Goal: Information Seeking & Learning: Learn about a topic

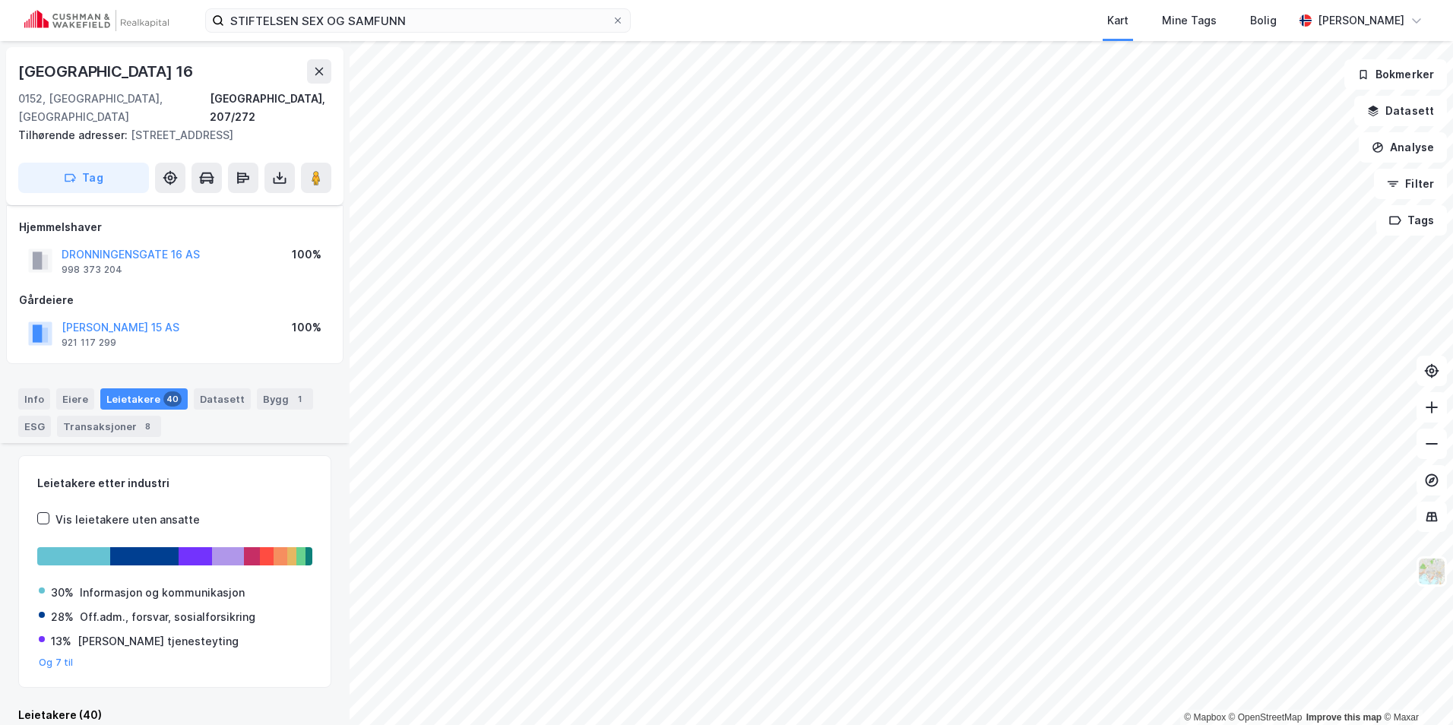
scroll to position [684, 0]
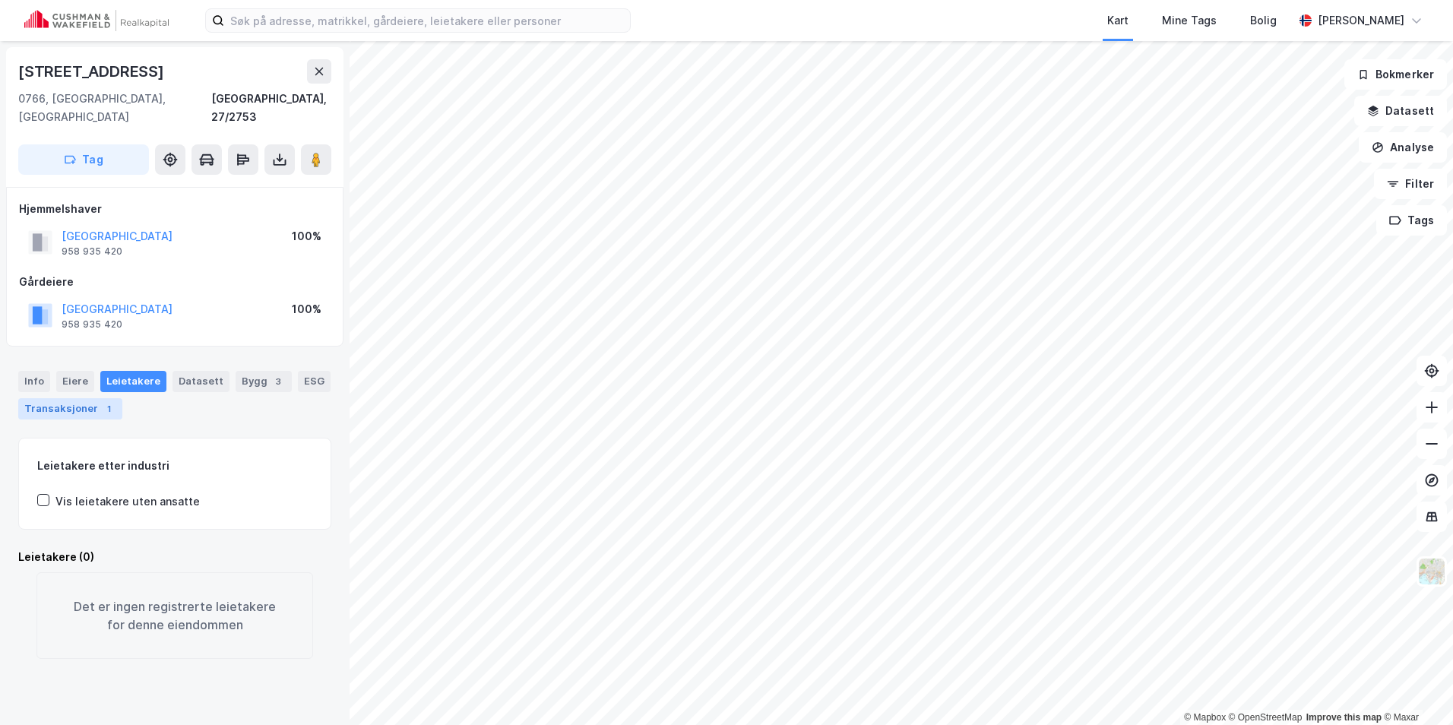
click at [75, 398] on div "Transaksjoner 1" at bounding box center [70, 408] width 104 height 21
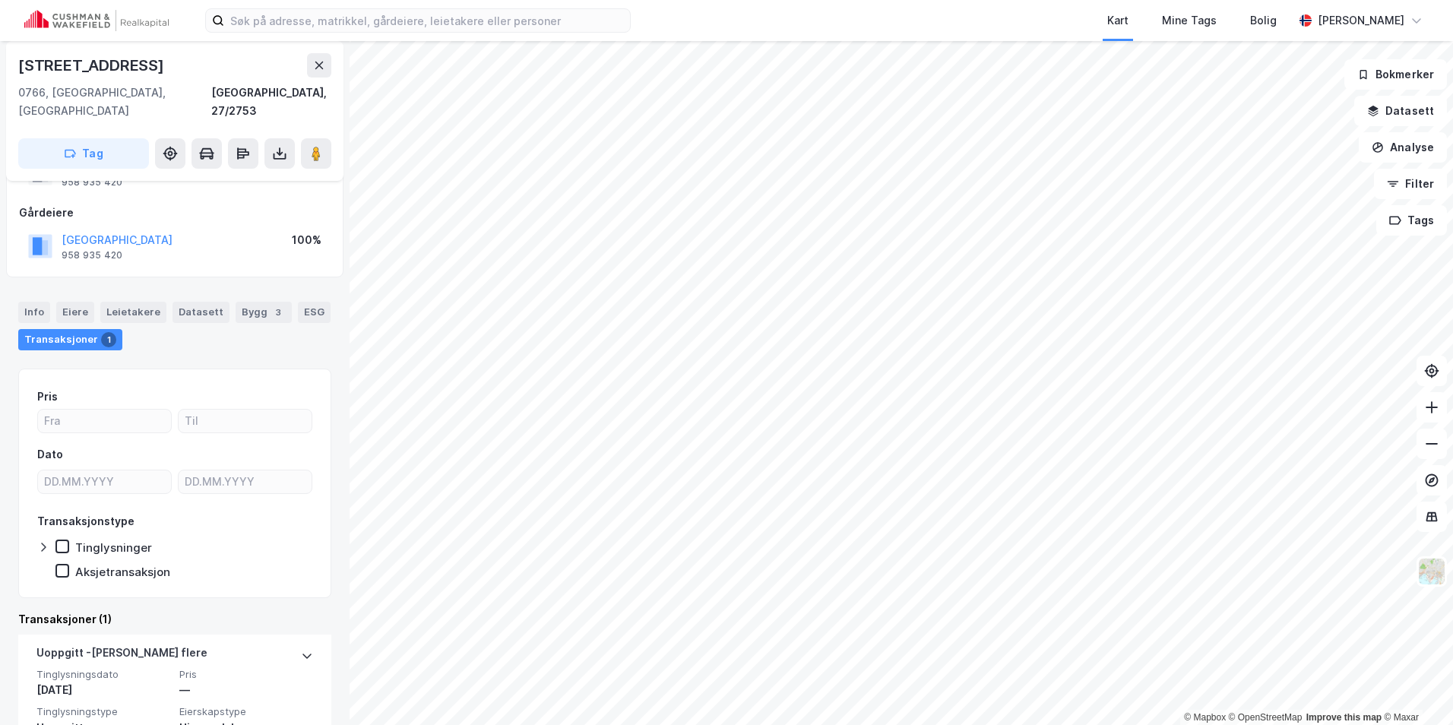
scroll to position [128, 0]
